Goal: Task Accomplishment & Management: Use online tool/utility

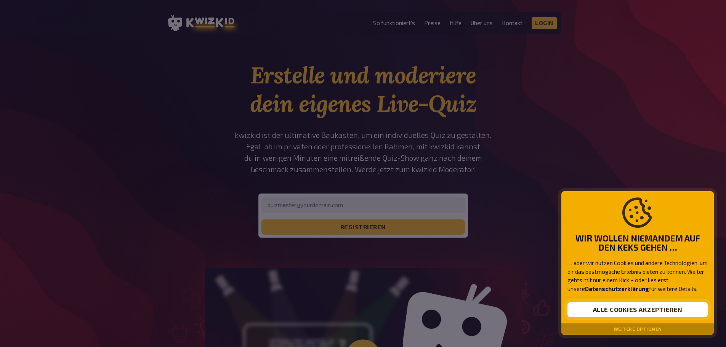
click at [639, 305] on button "Alle Cookies akzeptieren" at bounding box center [638, 309] width 140 height 15
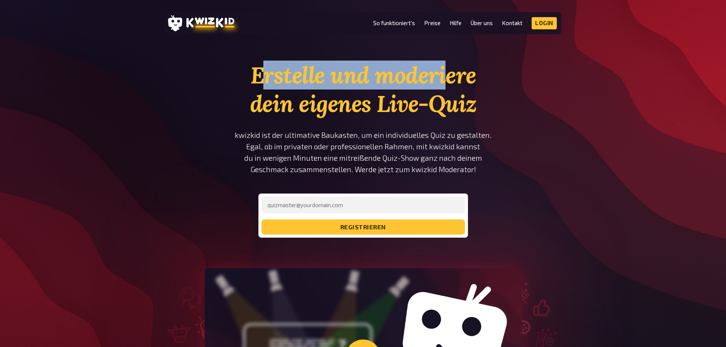
drag, startPoint x: 260, startPoint y: 71, endPoint x: 453, endPoint y: 73, distance: 192.9
click at [452, 73] on h1 "Erstelle und moderiere dein eigenes Live-Quiz" at bounding box center [363, 89] width 258 height 57
click at [459, 73] on h1 "Erstelle und moderiere dein eigenes Live-Quiz" at bounding box center [363, 89] width 258 height 57
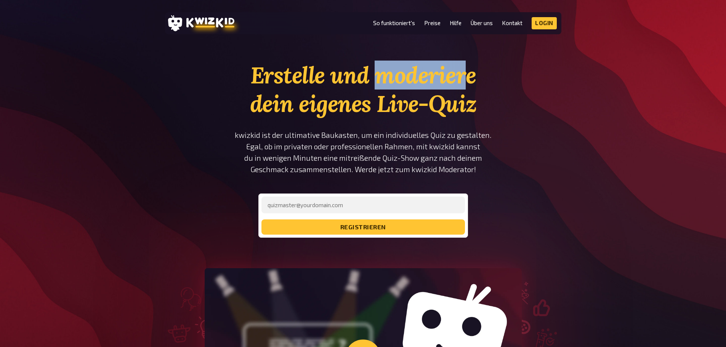
drag, startPoint x: 407, startPoint y: 78, endPoint x: 256, endPoint y: 74, distance: 151.0
click at [300, 75] on h1 "Erstelle und moderiere dein eigenes Live-Quiz" at bounding box center [363, 89] width 258 height 57
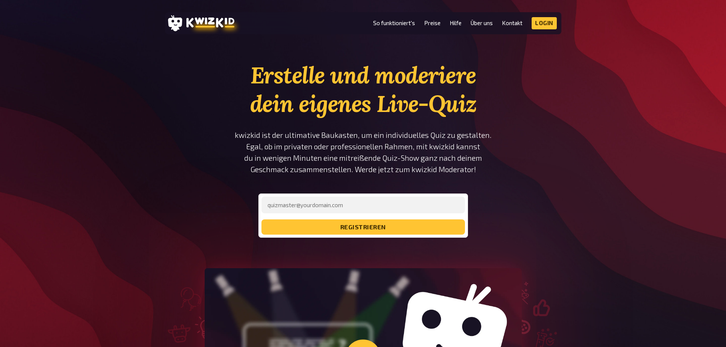
click at [256, 74] on h1 "Erstelle und moderiere dein eigenes Live-Quiz" at bounding box center [363, 89] width 258 height 57
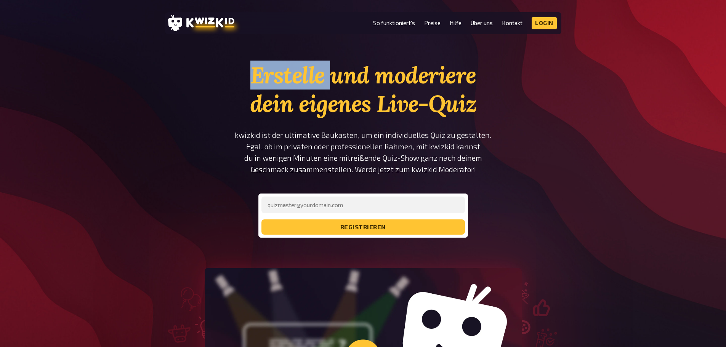
drag, startPoint x: 236, startPoint y: 78, endPoint x: 404, endPoint y: 80, distance: 167.7
click at [370, 80] on section "Erstelle und moderiere dein eigenes Live-Quiz kwizkid ist der ultimative Baukas…" at bounding box center [363, 275] width 396 height 428
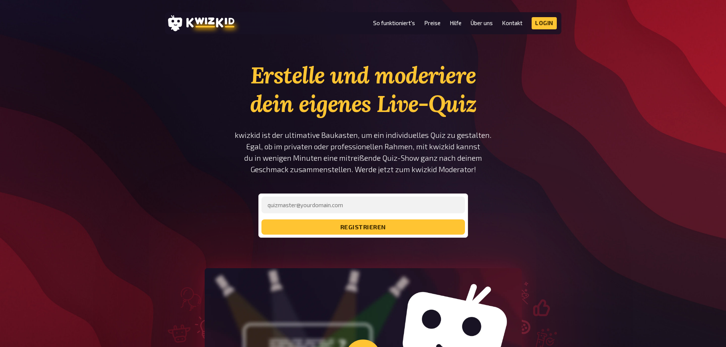
click at [415, 81] on h1 "Erstelle und moderiere dein eigenes Live-Quiz" at bounding box center [363, 89] width 258 height 57
drag, startPoint x: 351, startPoint y: 107, endPoint x: 489, endPoint y: 113, distance: 138.5
click at [450, 109] on h1 "Erstelle und moderiere dein eigenes Live-Quiz" at bounding box center [363, 89] width 258 height 57
click at [489, 113] on h1 "Erstelle und moderiere dein eigenes Live-Quiz" at bounding box center [363, 89] width 258 height 57
drag, startPoint x: 313, startPoint y: 203, endPoint x: 328, endPoint y: 201, distance: 15.0
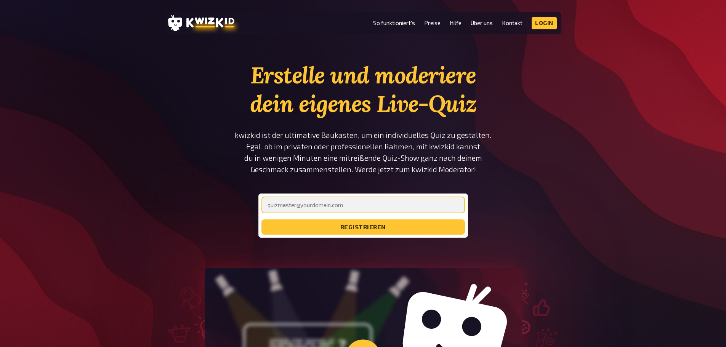
click at [313, 203] on input "email" at bounding box center [363, 205] width 204 height 17
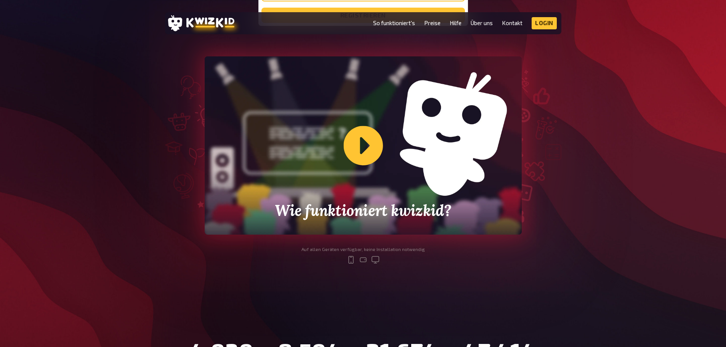
scroll to position [152, 0]
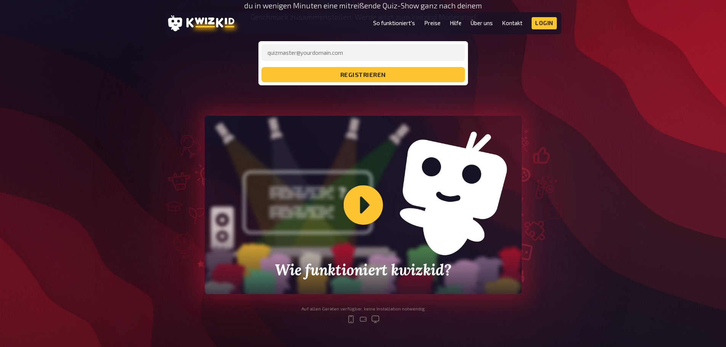
click at [368, 200] on div "Wie funktioniert kwizkid?" at bounding box center [363, 205] width 317 height 178
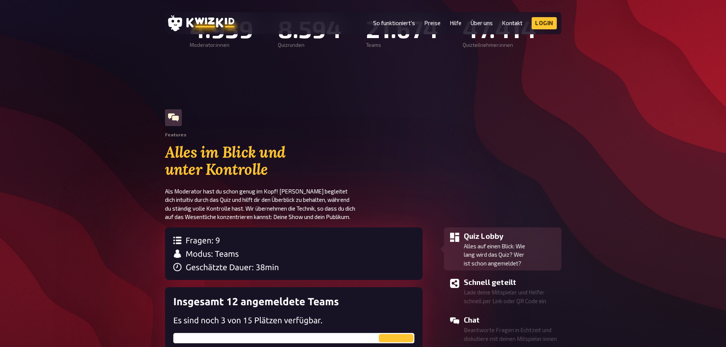
scroll to position [648, 0]
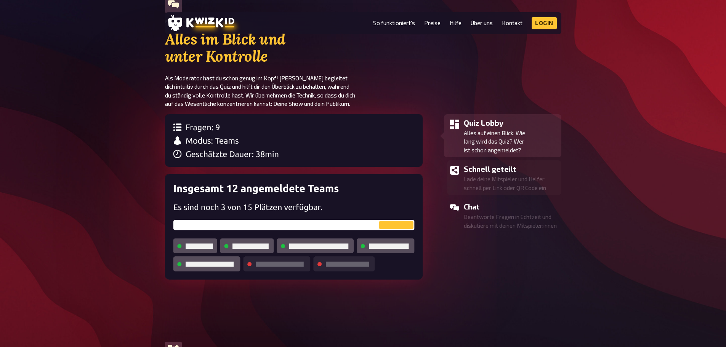
click at [499, 186] on p "Lade deine Mitspieler und Helfer schnell per Link oder QR Code ein" at bounding box center [511, 183] width 95 height 17
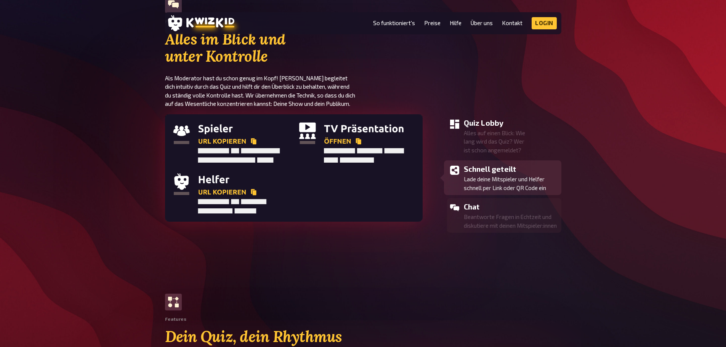
click at [472, 210] on h3 "Chat" at bounding box center [511, 206] width 95 height 11
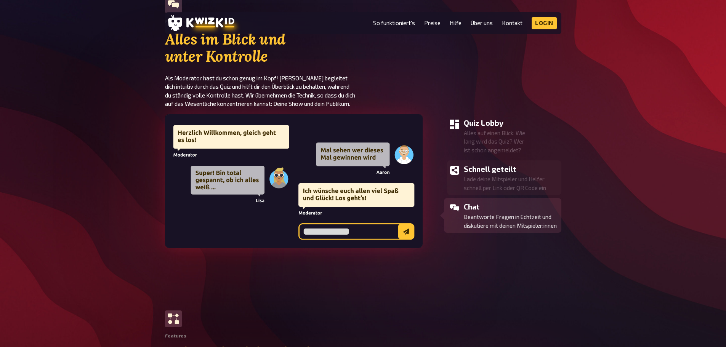
click at [480, 189] on p "Lade deine Mitspieler und Helfer schnell per Link oder QR Code ein" at bounding box center [511, 183] width 95 height 17
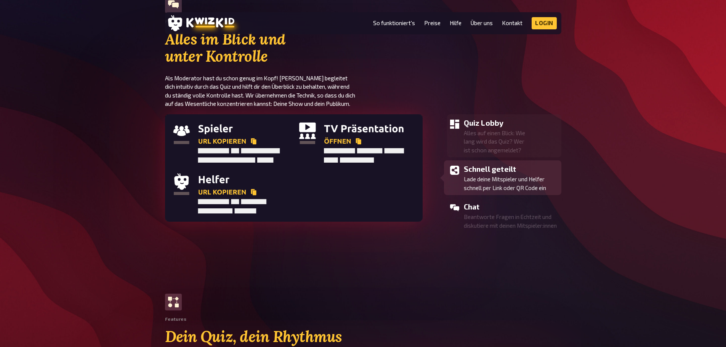
click at [478, 139] on p "Alles auf einen Blick: Wie lang wird das Quiz? Wer ist schon angemeldet?" at bounding box center [511, 142] width 95 height 26
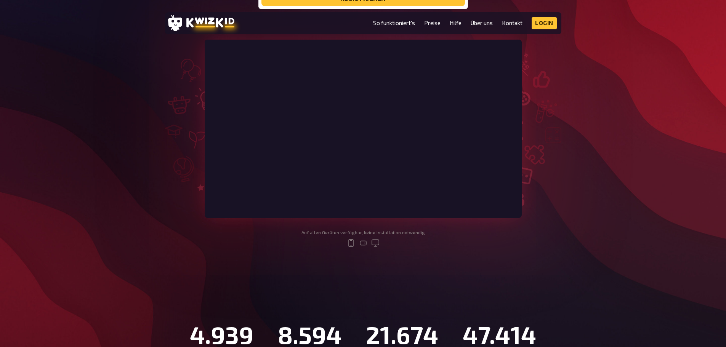
scroll to position [0, 0]
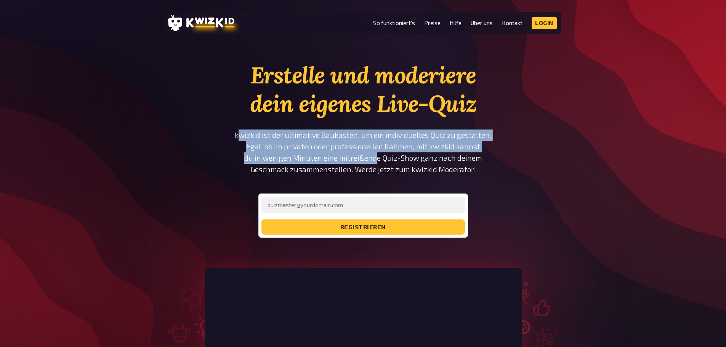
drag, startPoint x: 242, startPoint y: 134, endPoint x: 381, endPoint y: 160, distance: 140.8
click at [377, 159] on p "kwizkid ist der ultimative Baukasten, um ein individuelles Quiz zu gestalten. E…" at bounding box center [363, 153] width 258 height 46
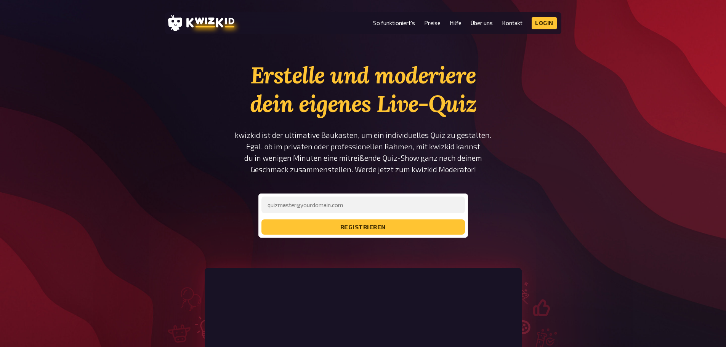
click at [381, 160] on p "kwizkid ist der ultimative Baukasten, um ein individuelles Quiz zu gestalten. E…" at bounding box center [363, 153] width 258 height 46
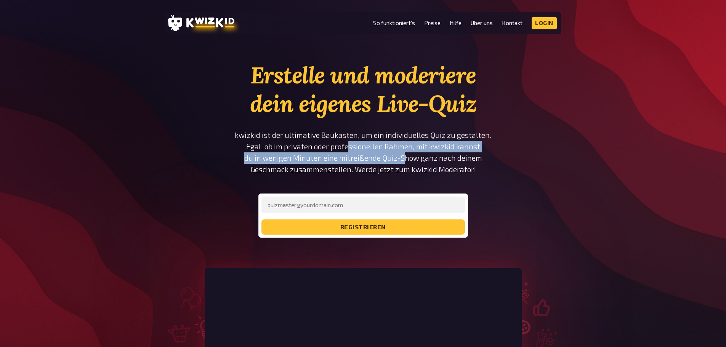
drag, startPoint x: 363, startPoint y: 154, endPoint x: 316, endPoint y: 140, distance: 49.2
click at [317, 141] on p "kwizkid ist der ultimative Baukasten, um ein individuelles Quiz zu gestalten. E…" at bounding box center [363, 153] width 258 height 46
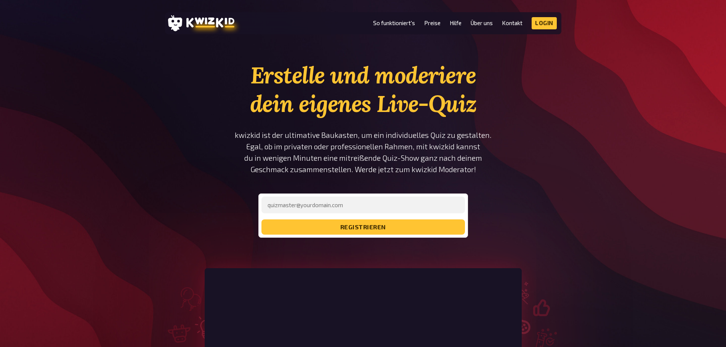
click at [313, 139] on p "kwizkid ist der ultimative Baukasten, um ein individuelles Quiz zu gestalten. E…" at bounding box center [363, 153] width 258 height 46
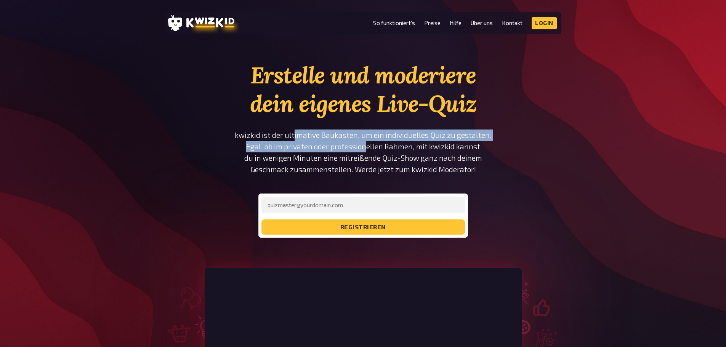
drag, startPoint x: 298, startPoint y: 137, endPoint x: 408, endPoint y: 157, distance: 111.3
click at [406, 157] on p "kwizkid ist der ultimative Baukasten, um ein individuelles Quiz zu gestalten. E…" at bounding box center [363, 153] width 258 height 46
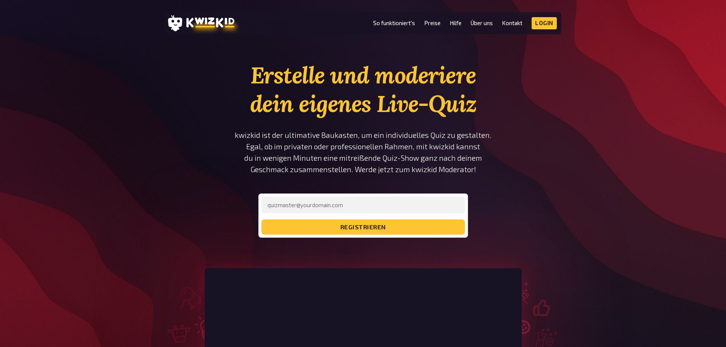
click at [419, 160] on p "kwizkid ist der ultimative Baukasten, um ein individuelles Quiz zu gestalten. E…" at bounding box center [363, 153] width 258 height 46
click at [335, 210] on input "email" at bounding box center [363, 205] width 204 height 17
type input "[EMAIL_ADDRESS][DOMAIN_NAME]"
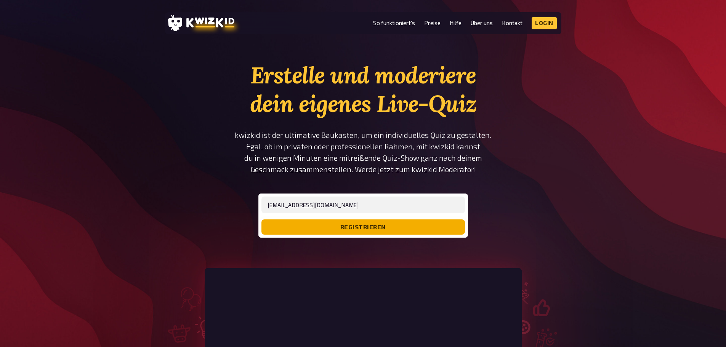
click at [355, 228] on button "registrieren" at bounding box center [363, 227] width 204 height 15
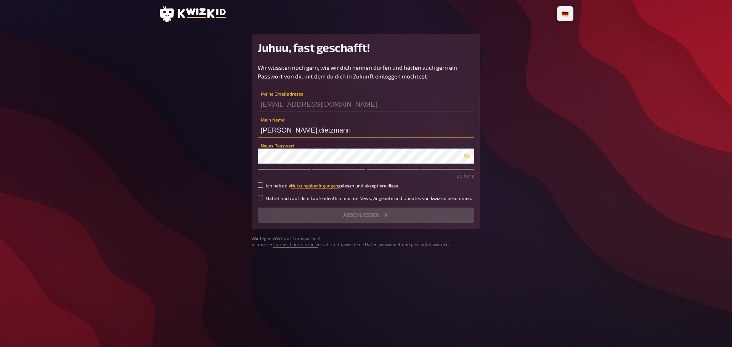
click at [298, 130] on input "[PERSON_NAME].dietzmann" at bounding box center [366, 130] width 216 height 15
type input "[PERSON_NAME]"
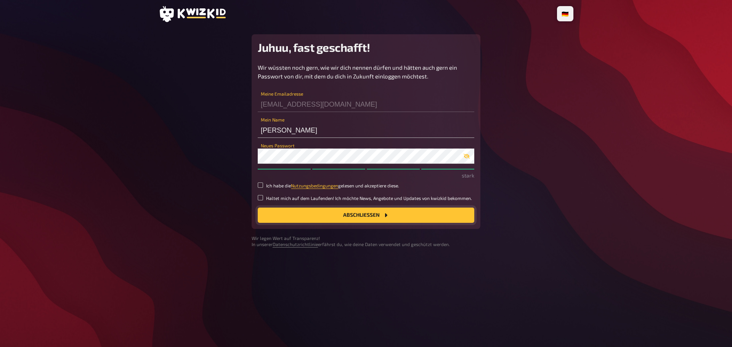
click at [359, 215] on button "Abschließen" at bounding box center [366, 215] width 216 height 15
click at [261, 185] on input "Ich habe die Nutzungsbedingungen gelesen und akzeptiere diese." at bounding box center [260, 185] width 5 height 5
checkbox input "true"
click at [340, 213] on button "Abschließen" at bounding box center [366, 215] width 216 height 15
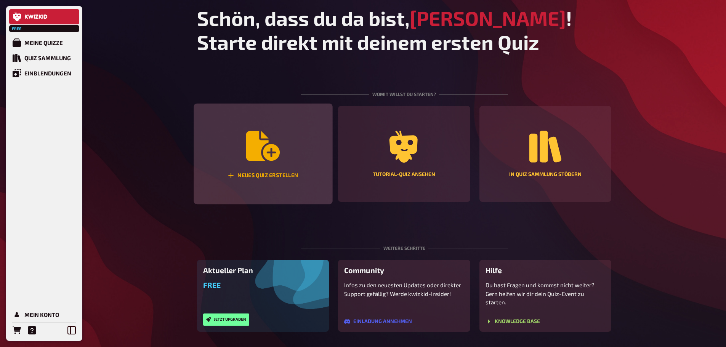
click at [250, 142] on icon "Neues Quiz erstellen" at bounding box center [263, 146] width 34 height 30
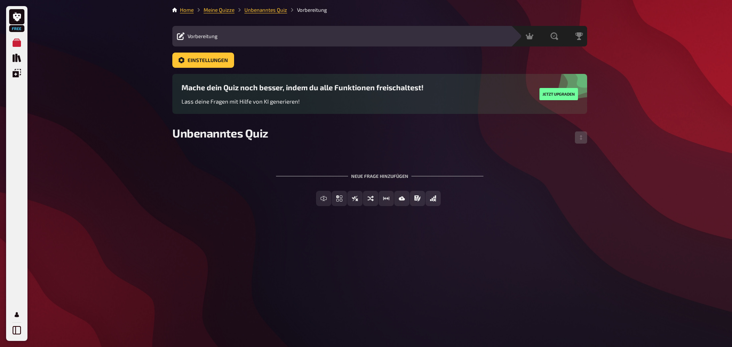
click at [205, 35] on span "Vorbereitung" at bounding box center [203, 36] width 30 height 6
click at [561, 89] on button "Jetzt upgraden" at bounding box center [558, 94] width 38 height 12
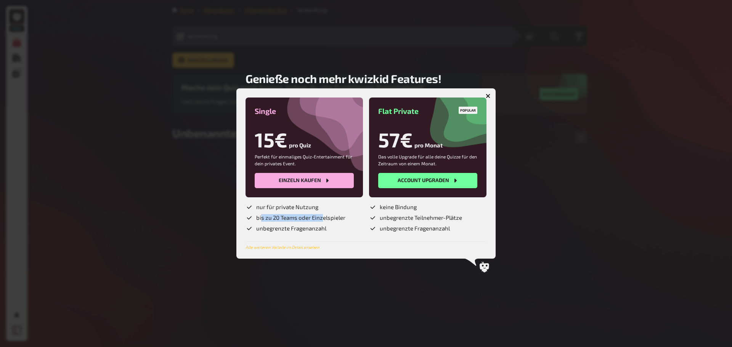
drag, startPoint x: 261, startPoint y: 218, endPoint x: 324, endPoint y: 218, distance: 62.1
click at [324, 218] on span "bis zu 20 Teams oder Einzelspieler" at bounding box center [300, 218] width 89 height 8
drag, startPoint x: 337, startPoint y: 217, endPoint x: 273, endPoint y: 217, distance: 63.6
click at [273, 217] on span "bis zu 20 Teams oder Einzelspieler" at bounding box center [300, 218] width 89 height 8
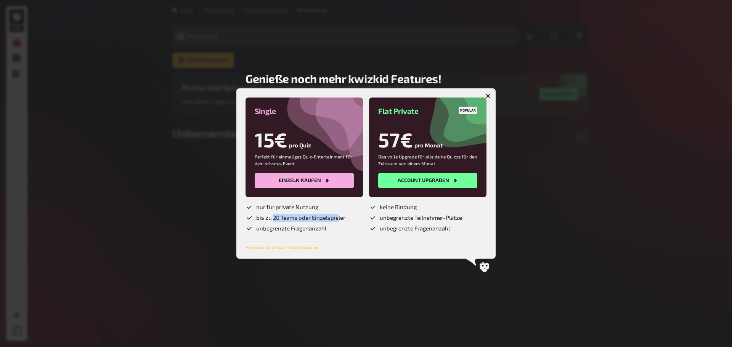
click at [273, 217] on span "bis zu 20 Teams oder Einzelspieler" at bounding box center [300, 218] width 89 height 8
drag, startPoint x: 261, startPoint y: 217, endPoint x: 314, endPoint y: 216, distance: 53.0
click at [312, 216] on span "bis zu 20 Teams oder Einzelspieler" at bounding box center [300, 218] width 89 height 8
click at [314, 216] on span "bis zu 20 Teams oder Einzelspieler" at bounding box center [300, 218] width 89 height 8
drag, startPoint x: 278, startPoint y: 226, endPoint x: 314, endPoint y: 228, distance: 35.9
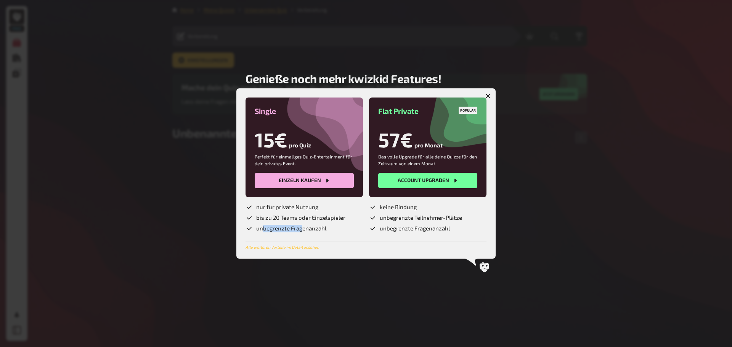
click at [312, 228] on span "unbegrenzte Fragenanzahl" at bounding box center [291, 229] width 70 height 8
click at [314, 228] on span "unbegrenzte Fragenanzahl" at bounding box center [291, 229] width 70 height 8
drag, startPoint x: 318, startPoint y: 231, endPoint x: 267, endPoint y: 228, distance: 51.2
click at [267, 228] on span "unbegrenzte Fragenanzahl" at bounding box center [291, 229] width 70 height 8
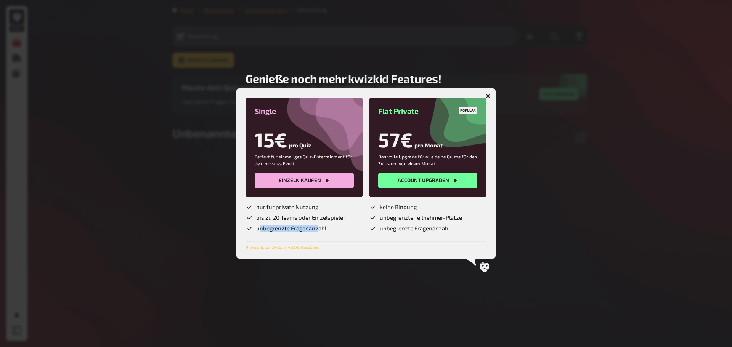
drag, startPoint x: 258, startPoint y: 229, endPoint x: 317, endPoint y: 231, distance: 59.1
click at [317, 231] on span "unbegrenzte Fragenanzahl" at bounding box center [291, 229] width 70 height 8
drag, startPoint x: 299, startPoint y: 230, endPoint x: 264, endPoint y: 228, distance: 34.8
click at [264, 228] on span "unbegrenzte Fragenanzahl" at bounding box center [291, 229] width 70 height 8
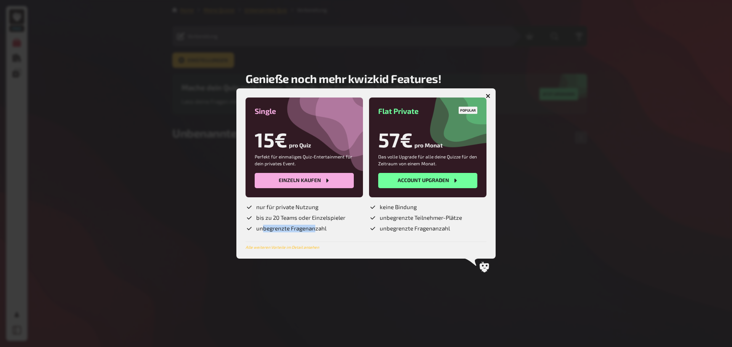
click at [264, 228] on span "unbegrenzte Fragenanzahl" at bounding box center [291, 229] width 70 height 8
drag, startPoint x: 261, startPoint y: 229, endPoint x: 314, endPoint y: 231, distance: 52.6
click at [314, 231] on span "unbegrenzte Fragenanzahl" at bounding box center [291, 229] width 70 height 8
drag, startPoint x: 314, startPoint y: 231, endPoint x: 269, endPoint y: 230, distance: 45.0
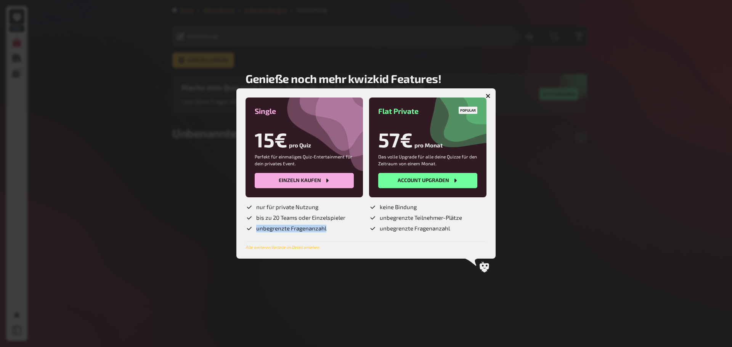
click at [270, 230] on span "unbegrenzte Fragenanzahl" at bounding box center [291, 229] width 70 height 8
click at [269, 230] on span "unbegrenzte Fragenanzahl" at bounding box center [291, 229] width 70 height 8
drag, startPoint x: 268, startPoint y: 230, endPoint x: 306, endPoint y: 228, distance: 37.4
click at [306, 228] on span "unbegrenzte Fragenanzahl" at bounding box center [291, 229] width 70 height 8
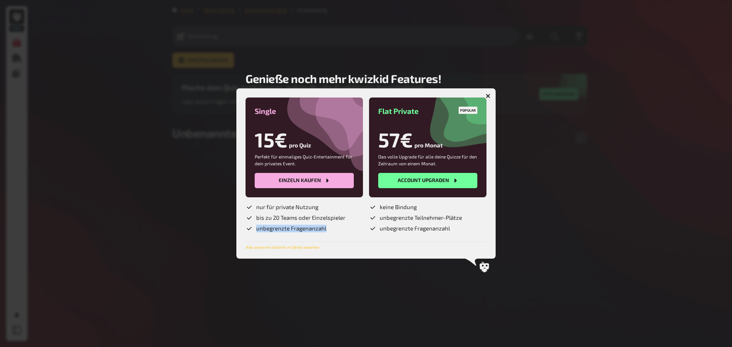
drag, startPoint x: 301, startPoint y: 229, endPoint x: 265, endPoint y: 228, distance: 35.9
click at [268, 228] on span "unbegrenzte Fragenanzahl" at bounding box center [291, 229] width 70 height 8
click at [265, 228] on span "unbegrenzte Fragenanzahl" at bounding box center [291, 229] width 70 height 8
drag, startPoint x: 265, startPoint y: 228, endPoint x: 312, endPoint y: 228, distance: 47.3
click at [311, 228] on span "unbegrenzte Fragenanzahl" at bounding box center [291, 229] width 70 height 8
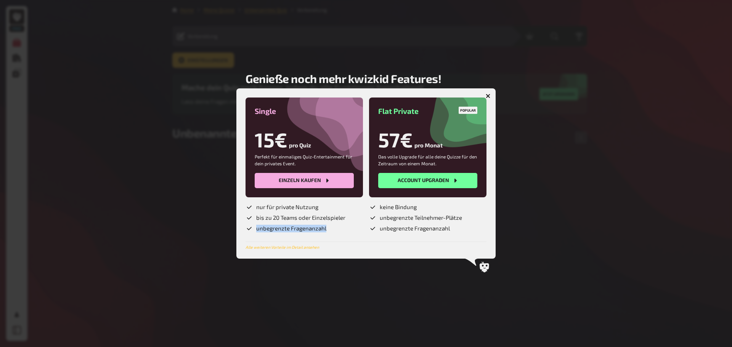
click at [312, 228] on span "unbegrenzte Fragenanzahl" at bounding box center [291, 229] width 70 height 8
click at [280, 82] on h2 "Genieße noch mehr kwizkid Features!" at bounding box center [343, 79] width 196 height 14
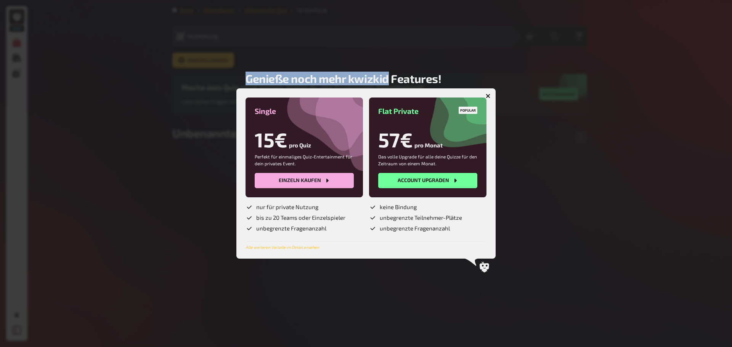
drag, startPoint x: 280, startPoint y: 82, endPoint x: 386, endPoint y: 79, distance: 106.0
click at [385, 79] on h2 "Genieße noch mehr kwizkid Features!" at bounding box center [343, 79] width 196 height 14
click at [386, 79] on h2 "Genieße noch mehr kwizkid Features!" at bounding box center [343, 79] width 196 height 14
click at [256, 80] on h2 "Genieße noch mehr kwizkid Features!" at bounding box center [343, 79] width 196 height 14
drag, startPoint x: 256, startPoint y: 80, endPoint x: 414, endPoint y: 83, distance: 157.8
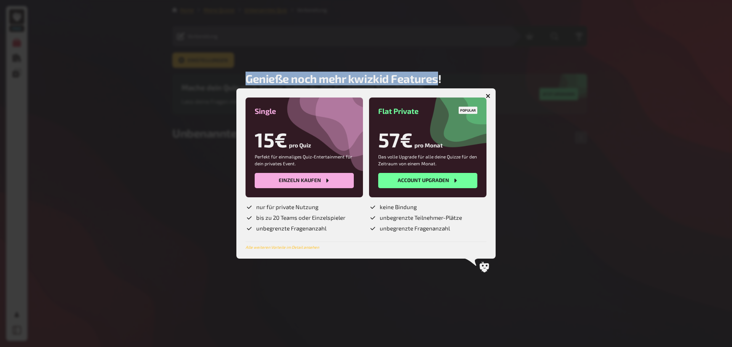
click at [404, 82] on h2 "Genieße noch mehr kwizkid Features!" at bounding box center [343, 79] width 196 height 14
click at [414, 83] on h2 "Genieße noch mehr kwizkid Features!" at bounding box center [343, 79] width 196 height 14
drag, startPoint x: 414, startPoint y: 83, endPoint x: 237, endPoint y: 77, distance: 177.3
click at [238, 77] on div "Genieße noch mehr kwizkid Features! Single 15€ pro Quiz Perfekt für einmaliges …" at bounding box center [366, 173] width 732 height 347
